Goal: Check status: Check status

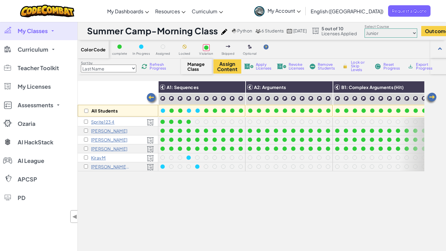
scroll to position [0, 491]
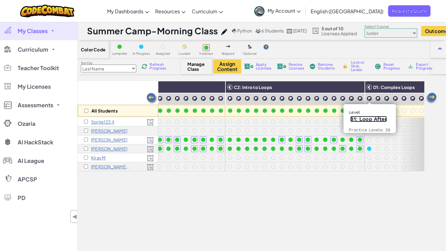
click at [370, 119] on link "81: Loop After" at bounding box center [368, 119] width 37 height 6
click at [373, 120] on link "82: Loop Before" at bounding box center [379, 119] width 42 height 6
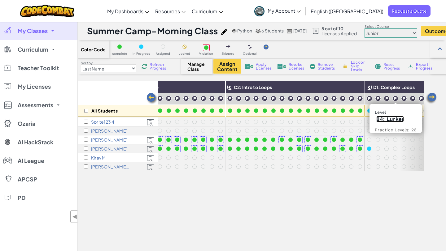
click at [392, 119] on link "84: Lurker" at bounding box center [390, 119] width 28 height 6
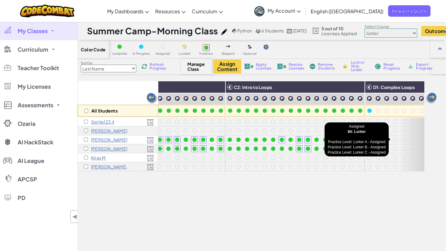
click at [395, 141] on div at bounding box center [395, 140] width 4 height 4
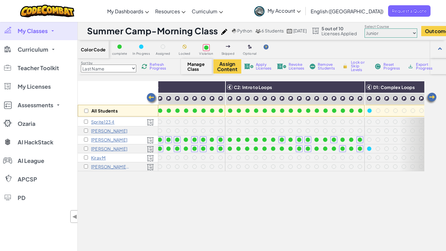
click at [395, 141] on div at bounding box center [395, 140] width 4 height 4
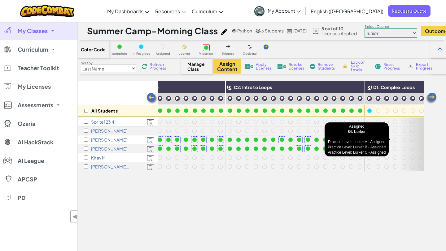
click at [395, 139] on div at bounding box center [395, 140] width 4 height 4
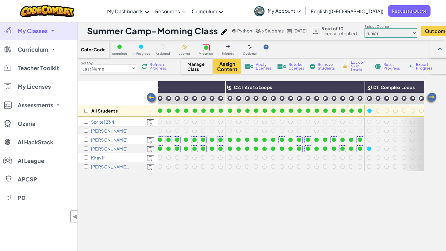
click at [395, 139] on div at bounding box center [395, 140] width 4 height 4
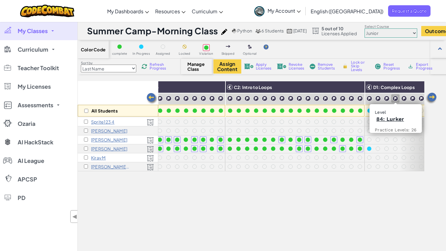
click at [395, 99] on img at bounding box center [395, 99] width 6 height 6
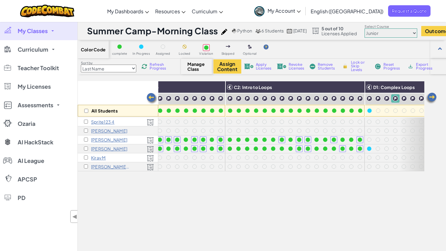
click at [395, 99] on img at bounding box center [395, 99] width 6 height 6
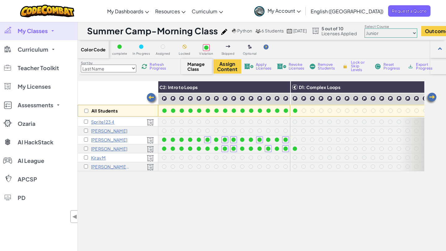
scroll to position [0, 550]
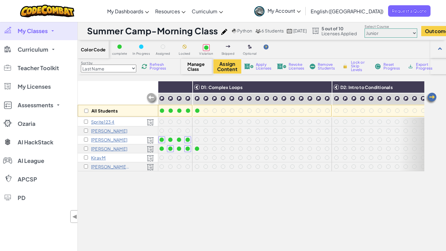
scroll to position [0, 663]
click at [170, 202] on div "All Students A1: Sequences A2: Arguments B1: Complex Arguments (Hit) B2: Comple…" at bounding box center [251, 191] width 346 height 220
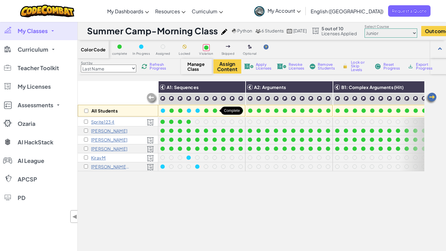
click at [215, 110] on div at bounding box center [215, 111] width 4 height 4
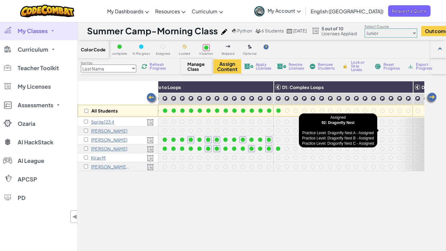
scroll to position [0, 572]
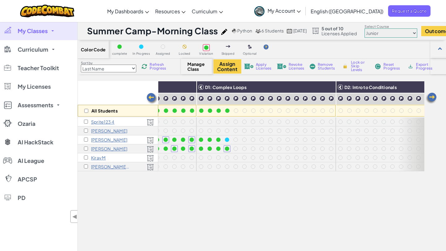
scroll to position [0, 648]
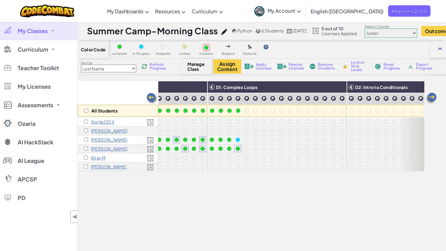
click at [273, 202] on div "All Students A1: Sequences A2: Arguments B1: Complex Arguments (Hit) B2: Comple…" at bounding box center [251, 191] width 346 height 220
click at [188, 182] on div "All Students A1: Sequences A2: Arguments B1: Complex Arguments (Hit) B2: Comple…" at bounding box center [251, 191] width 346 height 220
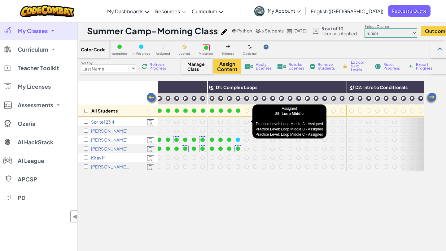
click at [246, 122] on div at bounding box center [246, 122] width 4 height 4
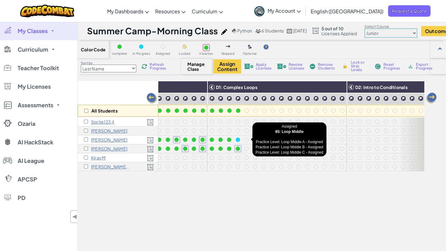
click at [247, 140] on div at bounding box center [246, 140] width 4 height 4
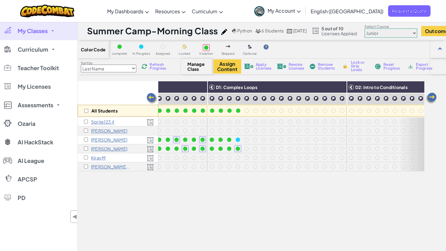
click at [247, 140] on div at bounding box center [246, 140] width 4 height 4
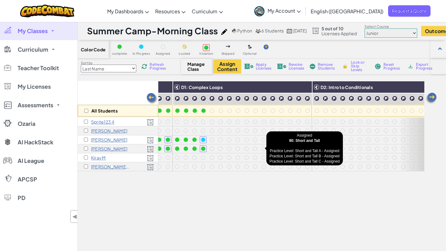
scroll to position [0, 677]
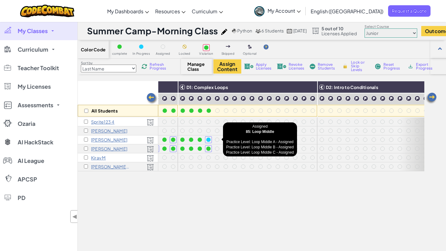
click at [217, 140] on div at bounding box center [217, 140] width 4 height 4
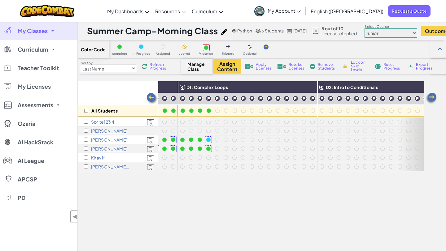
click at [217, 140] on div at bounding box center [217, 140] width 4 height 4
click at [229, 189] on div "All Students A1: Sequences A2: Arguments B1: Complex Arguments (Hit) B2: Comple…" at bounding box center [251, 191] width 346 height 220
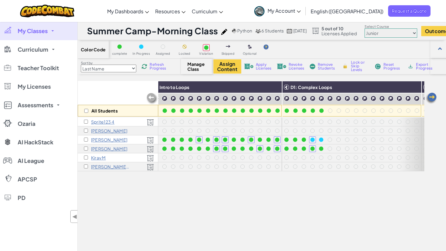
scroll to position [0, 672]
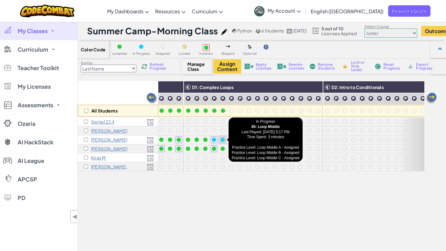
click at [224, 138] on div at bounding box center [222, 140] width 4 height 4
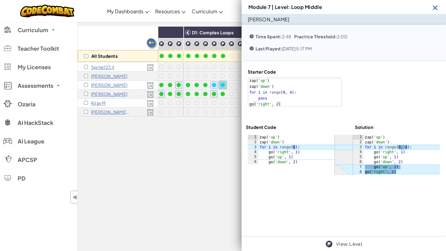
scroll to position [0, 0]
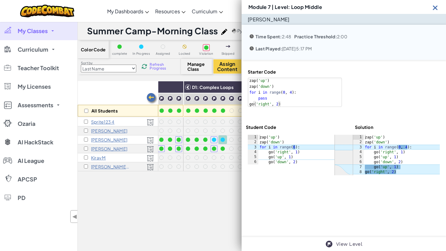
click at [190, 198] on div "All Students A1: Sequences A2: Arguments B1: Complex Arguments (Hit) B2: Comple…" at bounding box center [251, 191] width 346 height 220
click at [434, 5] on img at bounding box center [435, 8] width 8 height 8
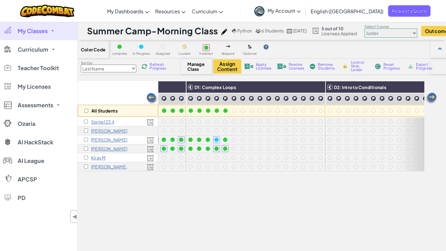
scroll to position [0, 698]
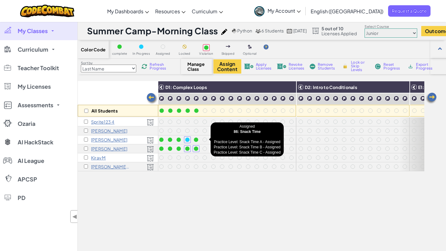
click at [203, 139] on div at bounding box center [204, 140] width 4 height 4
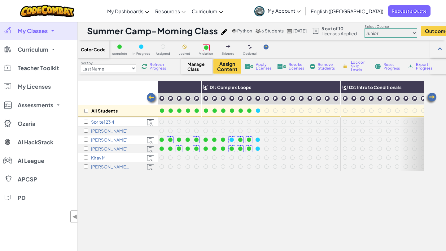
scroll to position [0, 692]
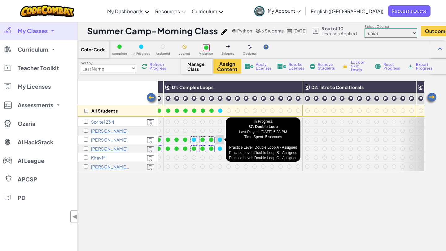
click at [221, 140] on div at bounding box center [220, 140] width 4 height 4
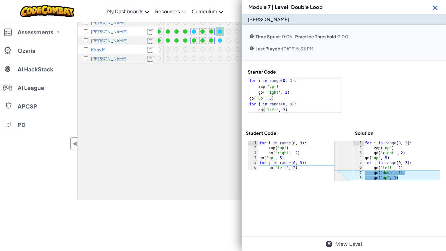
scroll to position [113, 0]
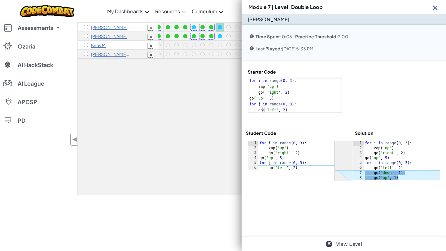
click at [354, 82] on div at bounding box center [393, 91] width 94 height 44
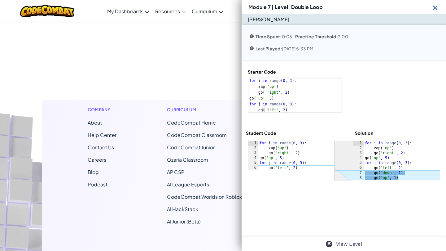
scroll to position [308, 0]
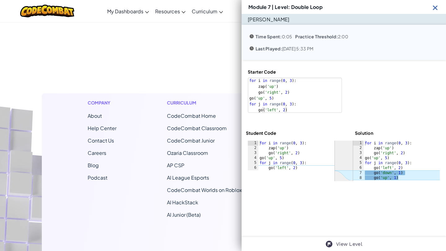
click at [330, 244] on img at bounding box center [329, 245] width 8 height 8
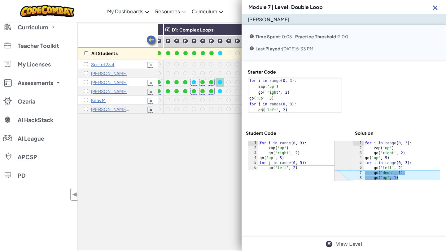
scroll to position [0, 0]
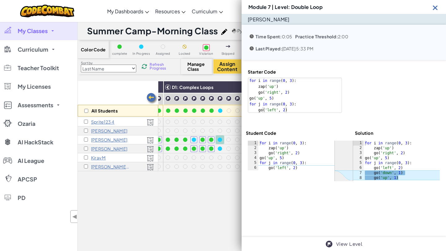
click at [433, 7] on img at bounding box center [435, 8] width 8 height 8
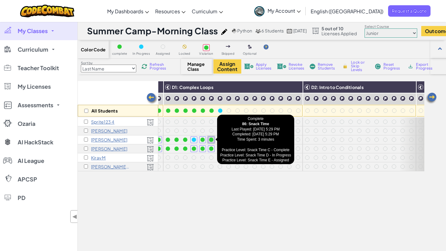
click at [212, 139] on div at bounding box center [211, 140] width 4 height 4
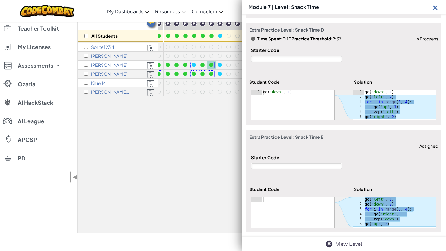
scroll to position [51, 0]
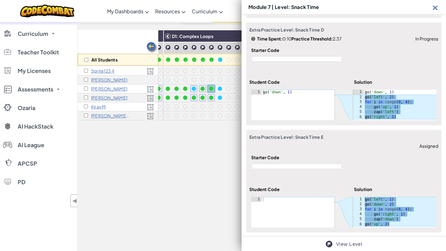
click at [434, 5] on img at bounding box center [435, 8] width 8 height 8
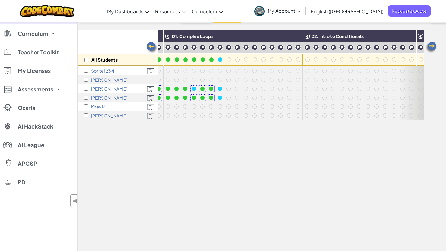
click at [223, 89] on div at bounding box center [219, 88] width 7 height 7
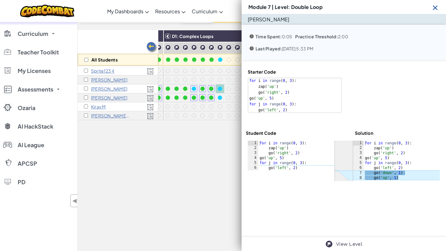
scroll to position [0, 0]
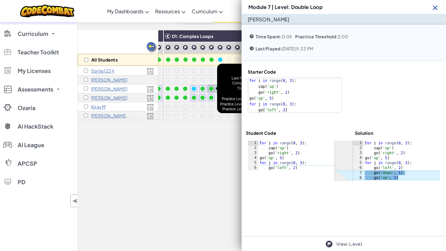
click at [211, 88] on div at bounding box center [211, 89] width 4 height 4
